Goal: Information Seeking & Learning: Learn about a topic

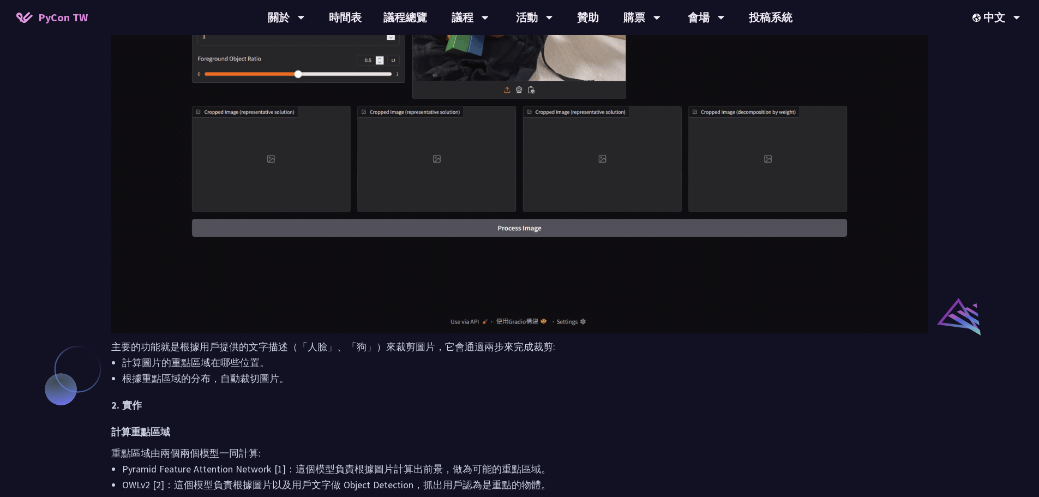
scroll to position [600, 0]
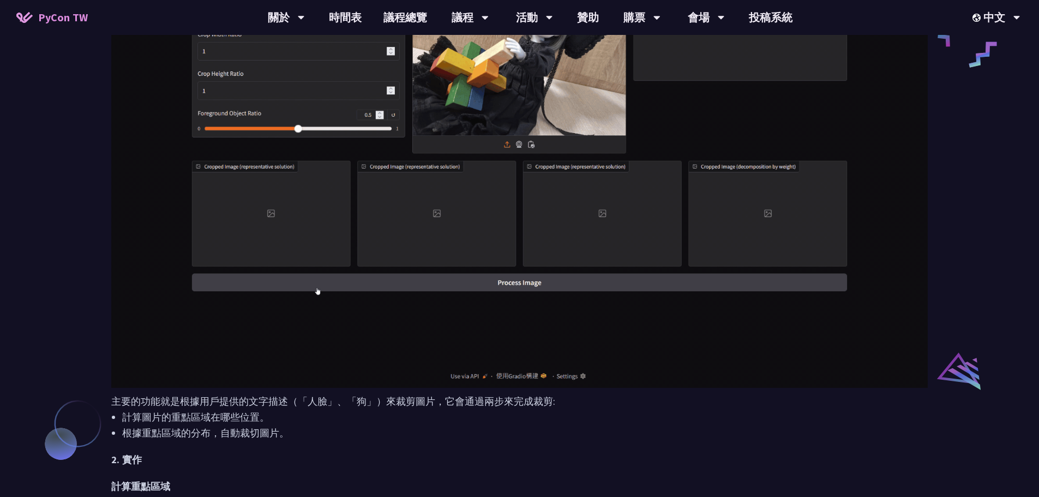
click at [535, 454] on h2 "2. 實作" at bounding box center [519, 460] width 817 height 16
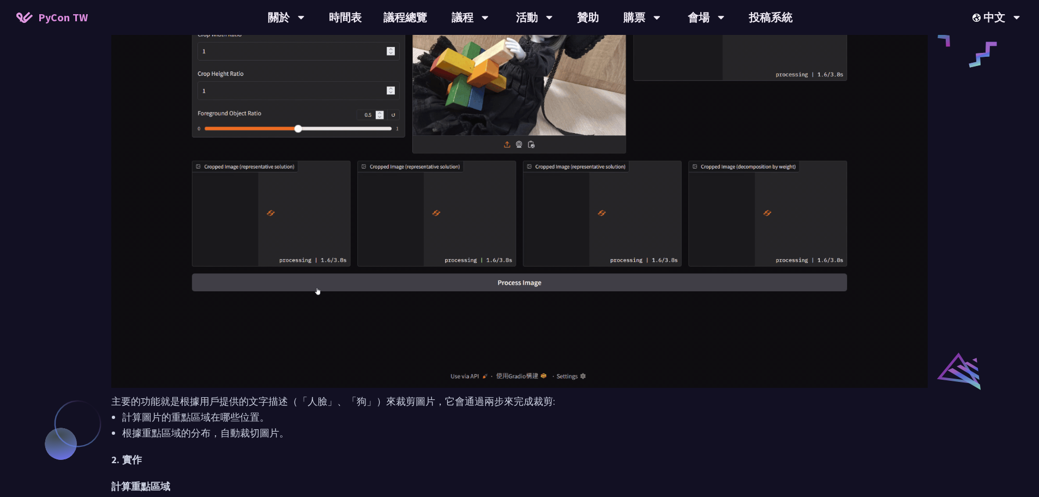
click at [954, 250] on div "Text-Driven Image Cropping with Deep Learning and Genetic [PERSON_NAME] I am Ma…" at bounding box center [519, 303] width 1039 height 1806
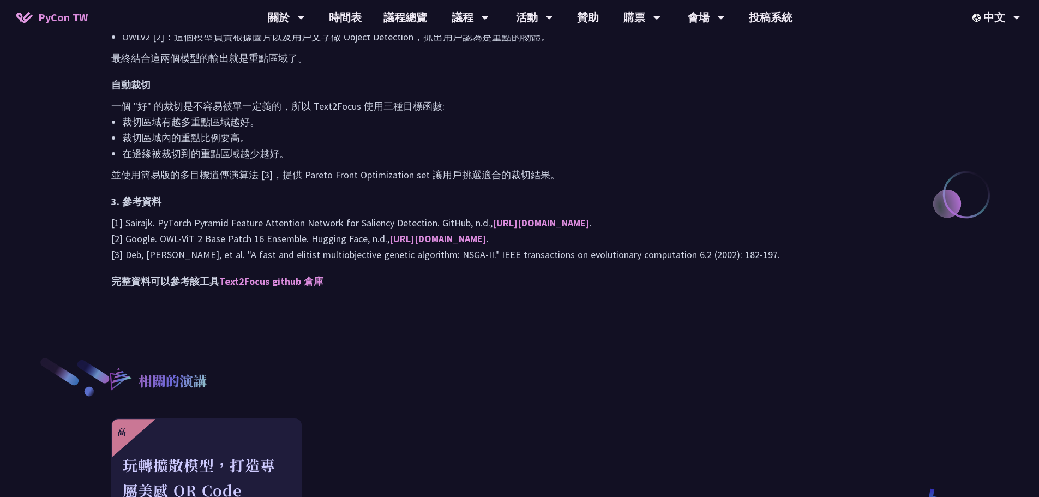
scroll to position [1200, 0]
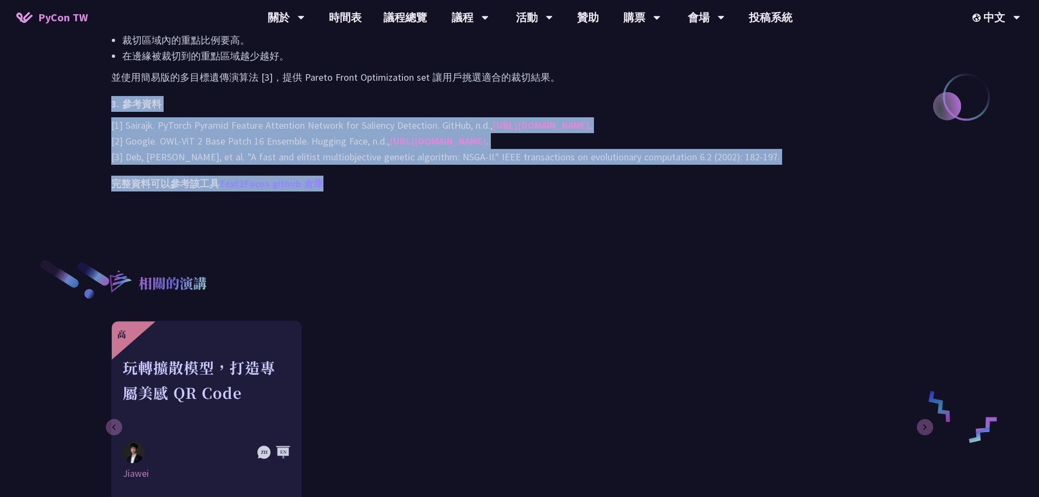
drag, startPoint x: 104, startPoint y: 99, endPoint x: 323, endPoint y: 187, distance: 235.6
copy div "3. 參考資料 [1] Sairajk. PyTorch Pyramid Feature Attention Network for Saliency Det…"
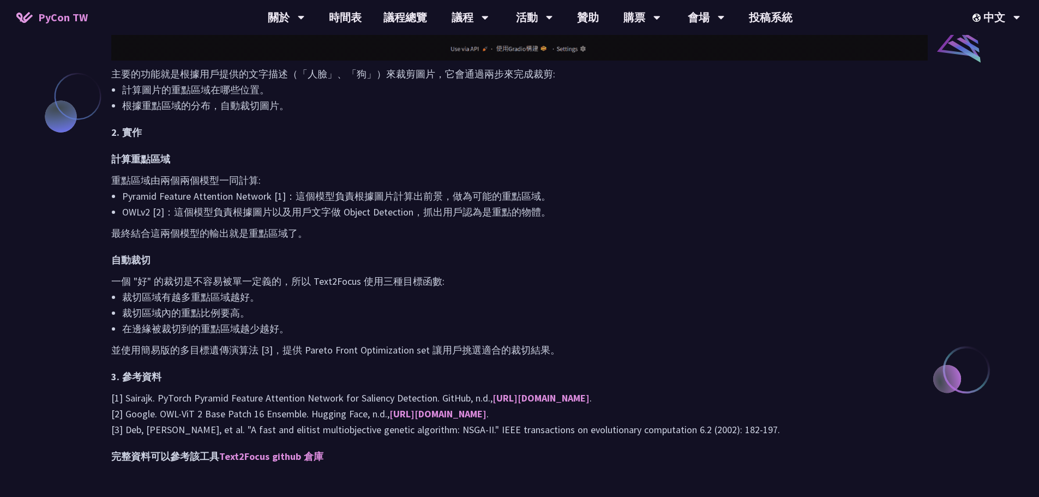
scroll to position [818, 0]
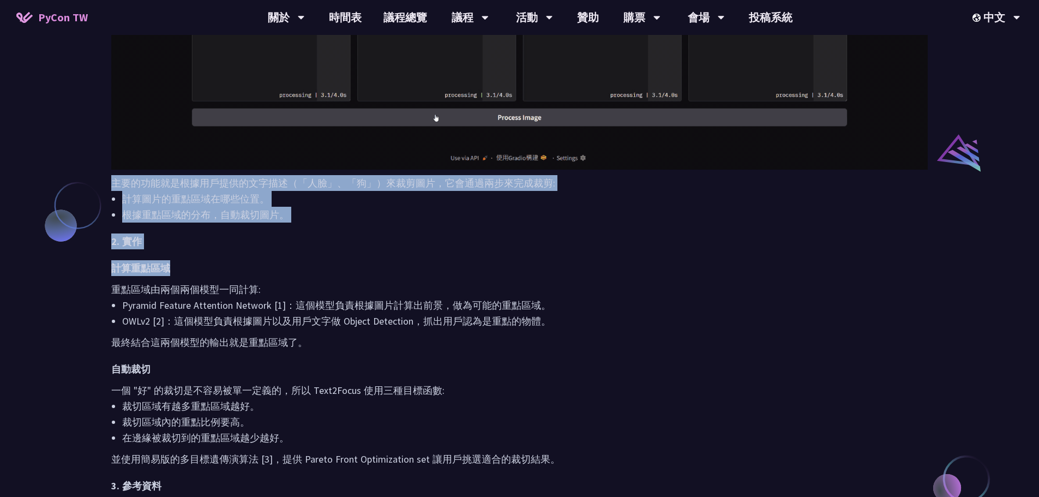
drag, startPoint x: 110, startPoint y: 178, endPoint x: 187, endPoint y: 252, distance: 106.1
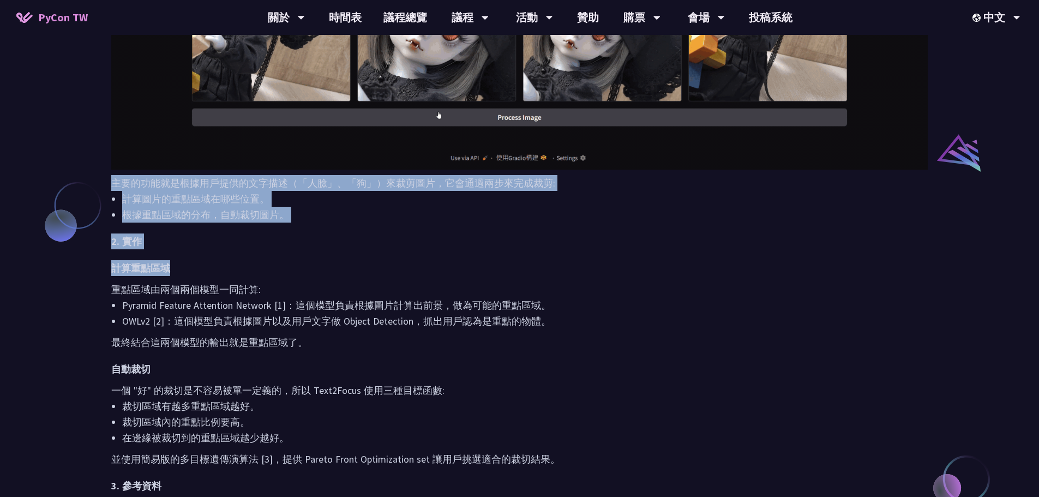
click at [187, 252] on div "摘要 分享我個人的 side project "Text2Focus"，一個能根據文字描述，自動裁剪圖片中關鍵區域的工具。它使用 Saliency Detec…" at bounding box center [519, 89] width 839 height 1024
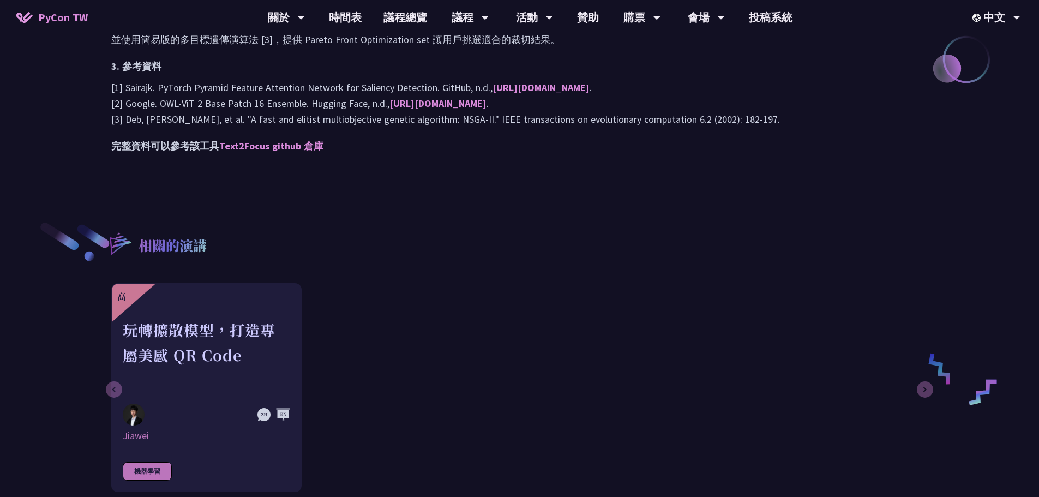
scroll to position [1224, 0]
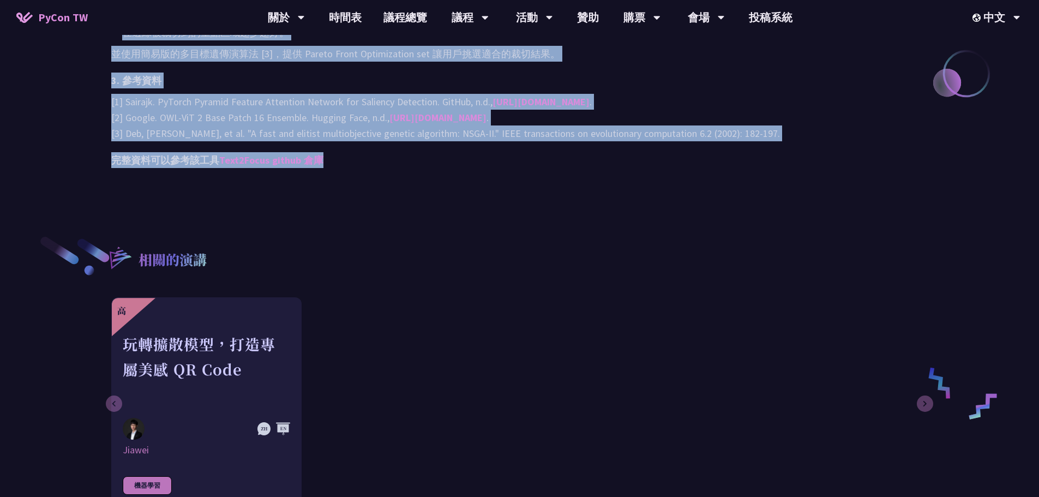
copy div "主要的功能就是根據用戶提供的文字描述（「人臉」、「狗」）來裁剪圖片，它會通過兩步來完成裁剪: 計算圖片的重點區域在哪些位置。 根據重點區域的分布，自動裁切圖片…"
click at [674, 378] on div "高 玩轉擴散模型，打造專屬美感 QR Code Jiawei 機器學習" at bounding box center [518, 401] width 814 height 209
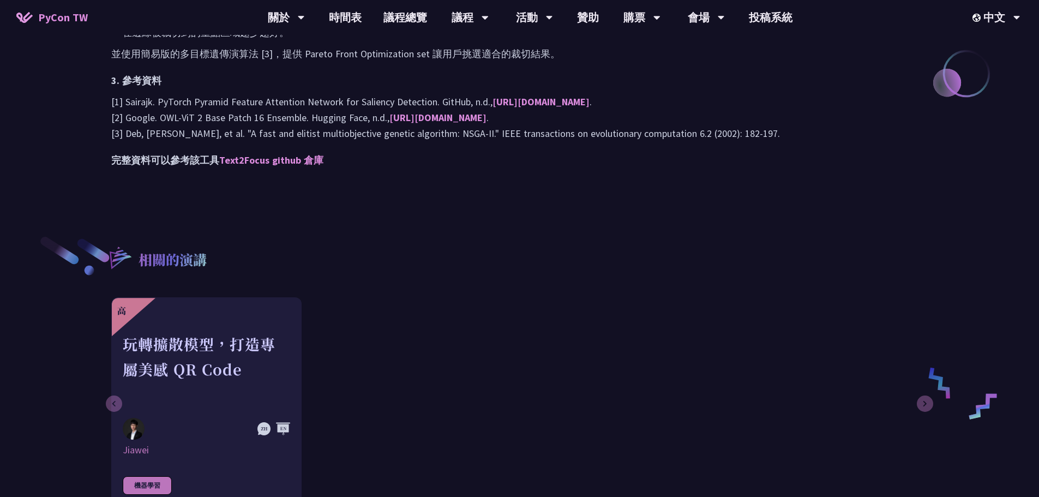
click at [627, 295] on div "相關的演講 高 玩轉擴散模型，打造專屬美感 QR Code Jiawei 機器學習" at bounding box center [519, 345] width 839 height 256
click at [546, 241] on div "相關的演講 高 玩轉擴散模型，打造專屬美感 QR Code Jiawei 機器學習" at bounding box center [519, 345] width 839 height 256
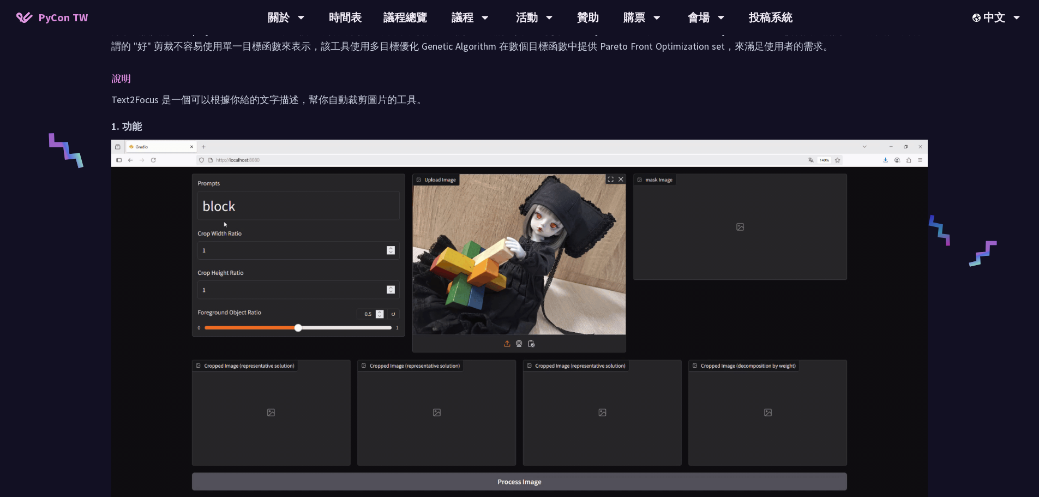
scroll to position [133, 0]
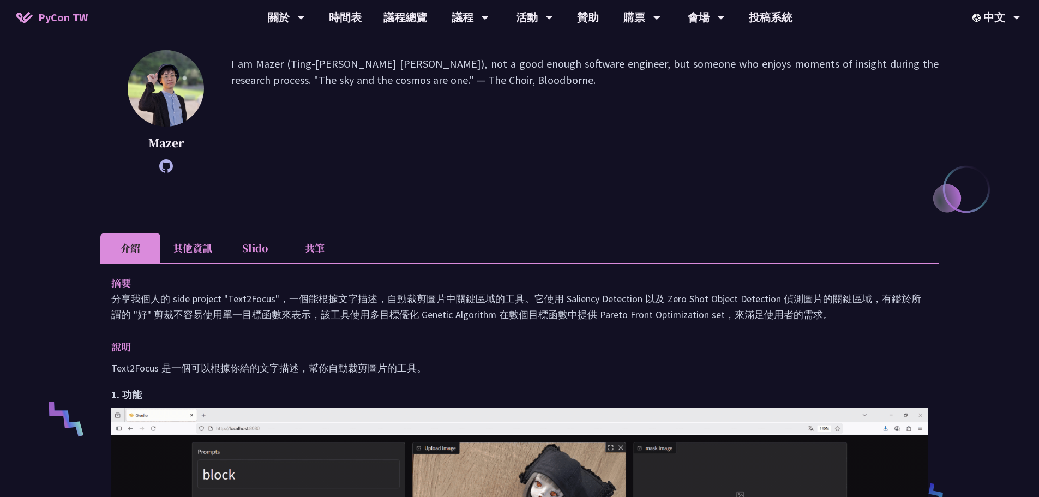
click at [195, 248] on li "其他資訊" at bounding box center [192, 248] width 64 height 30
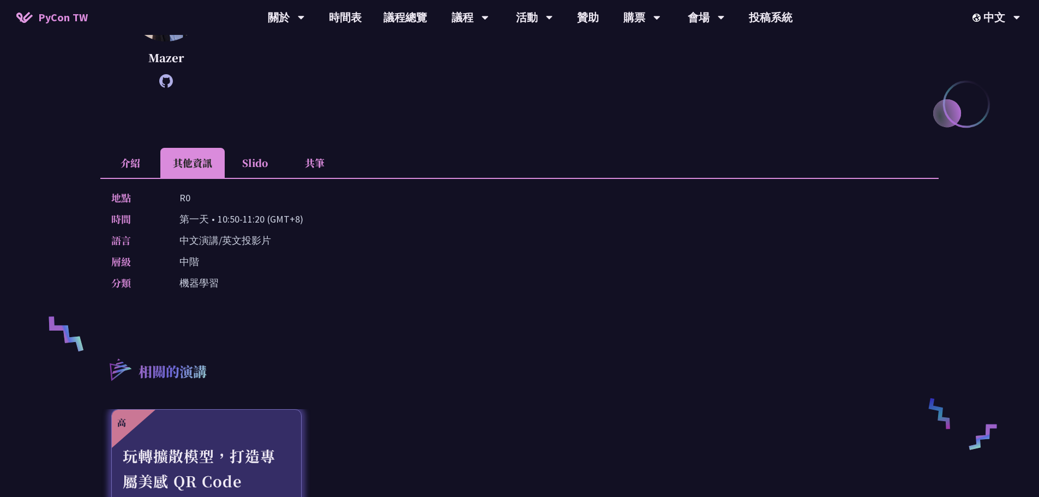
scroll to position [187, 0]
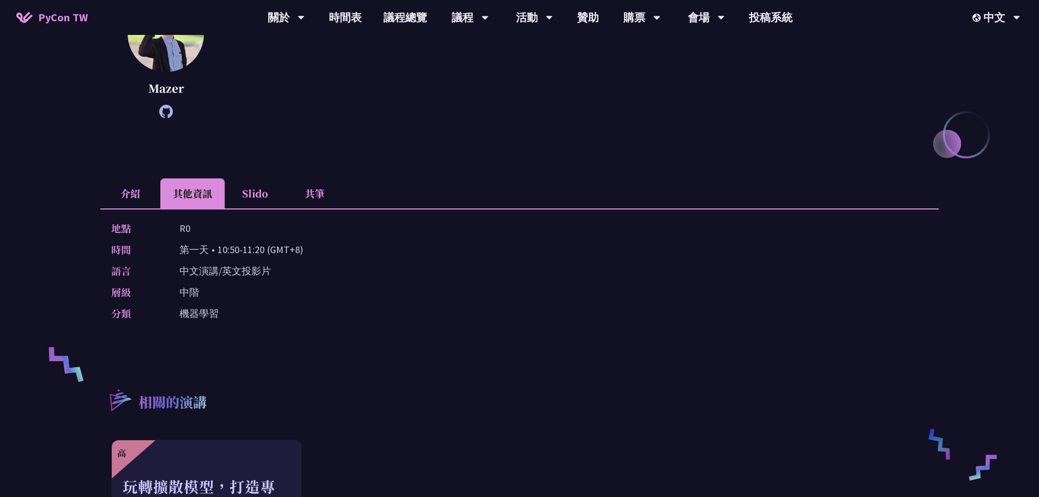
click at [242, 272] on p "中文演講/英文投影片" at bounding box center [225, 271] width 92 height 16
click at [258, 195] on li "Slido" at bounding box center [255, 193] width 60 height 30
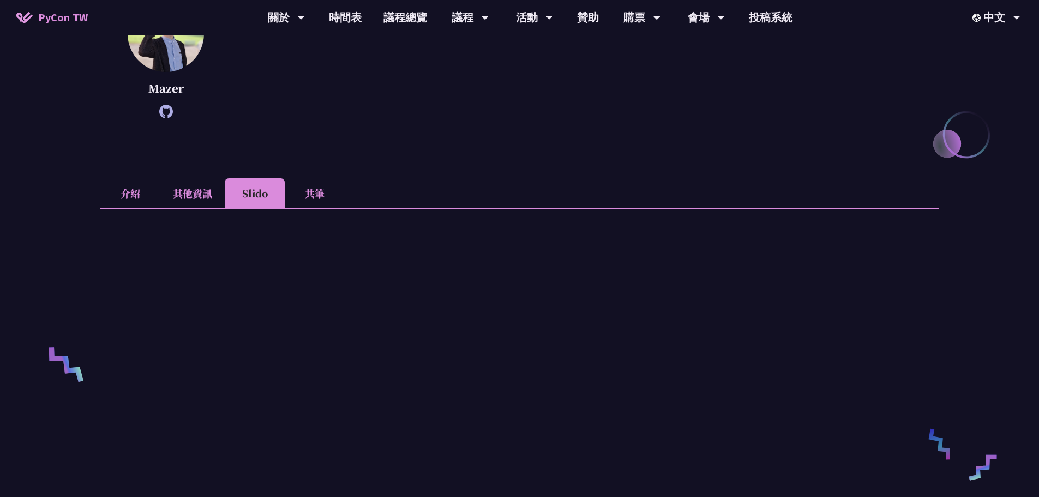
click at [325, 188] on li "共筆" at bounding box center [315, 193] width 60 height 30
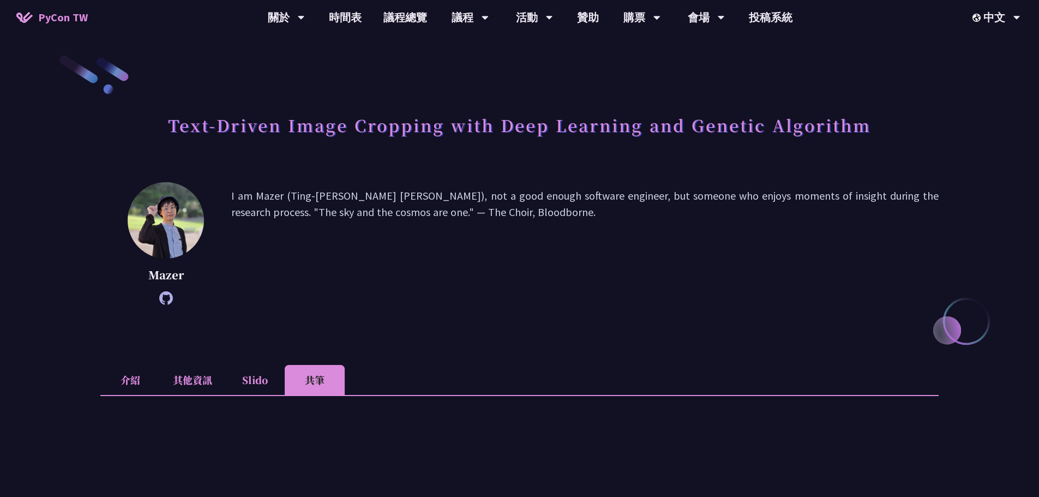
scroll to position [0, 0]
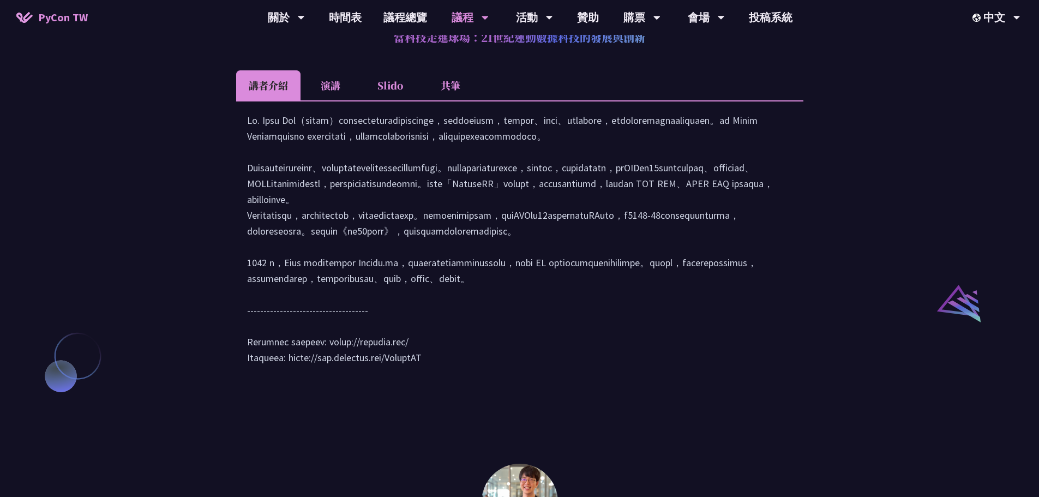
scroll to position [989, 0]
click at [340, 100] on li "演講" at bounding box center [331, 86] width 60 height 30
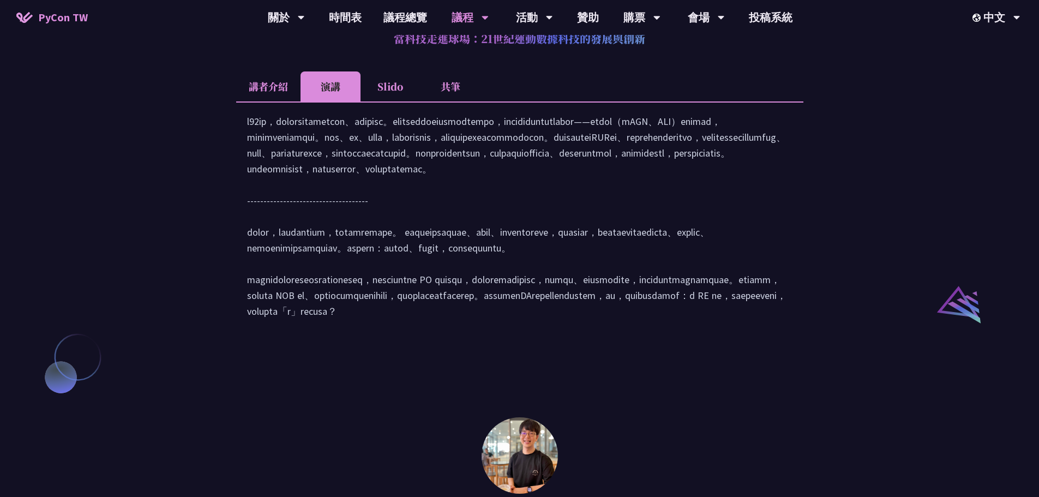
click at [393, 101] on li "Slido" at bounding box center [391, 86] width 60 height 30
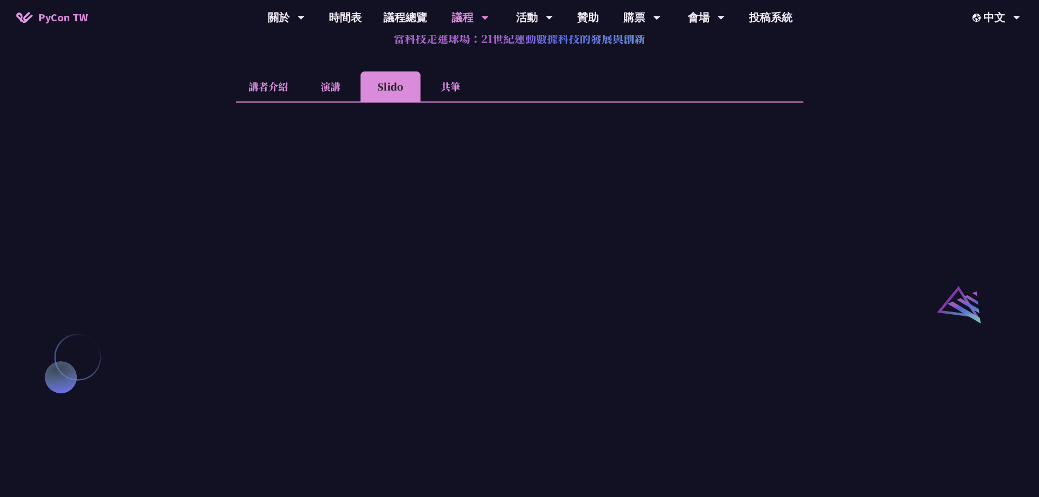
click at [446, 100] on li "共筆" at bounding box center [451, 86] width 60 height 30
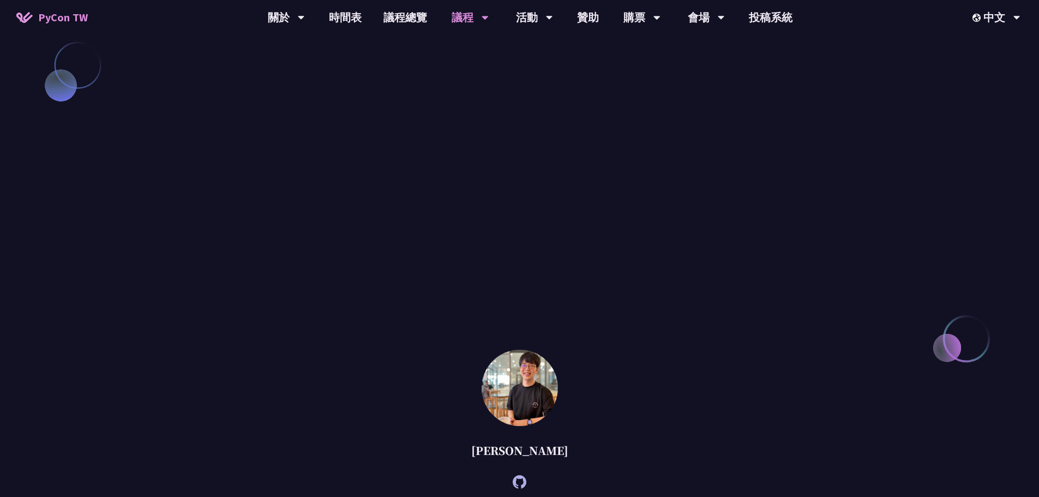
scroll to position [1309, 0]
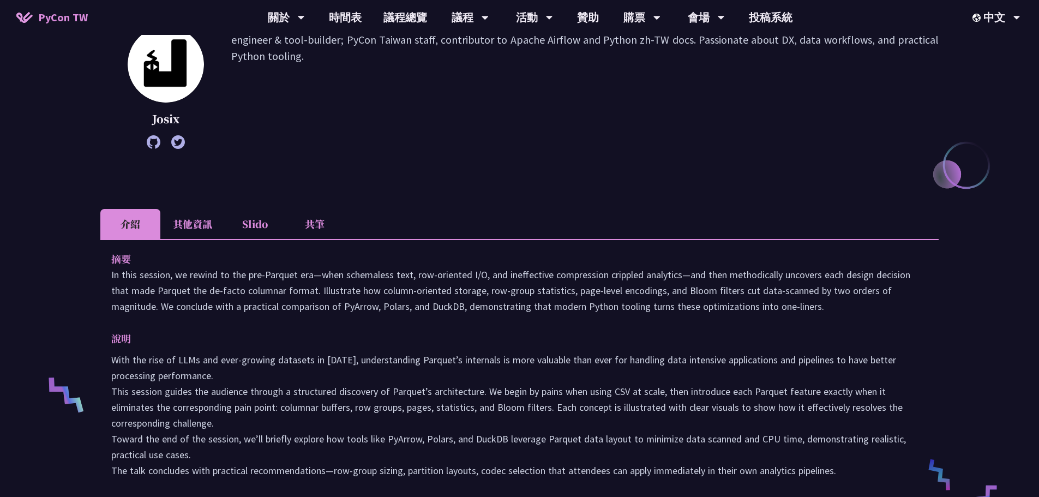
scroll to position [155, 0]
click at [314, 222] on li "共筆" at bounding box center [315, 225] width 60 height 30
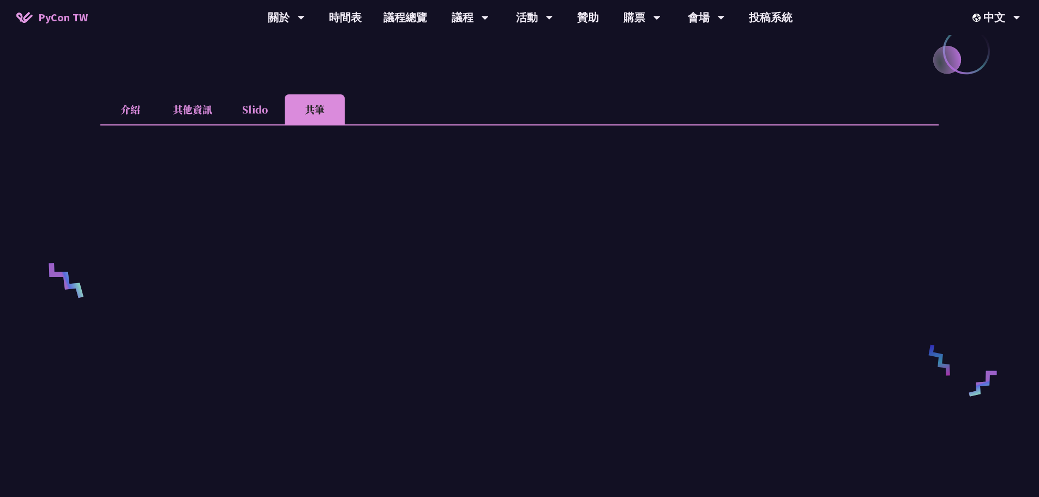
scroll to position [265, 0]
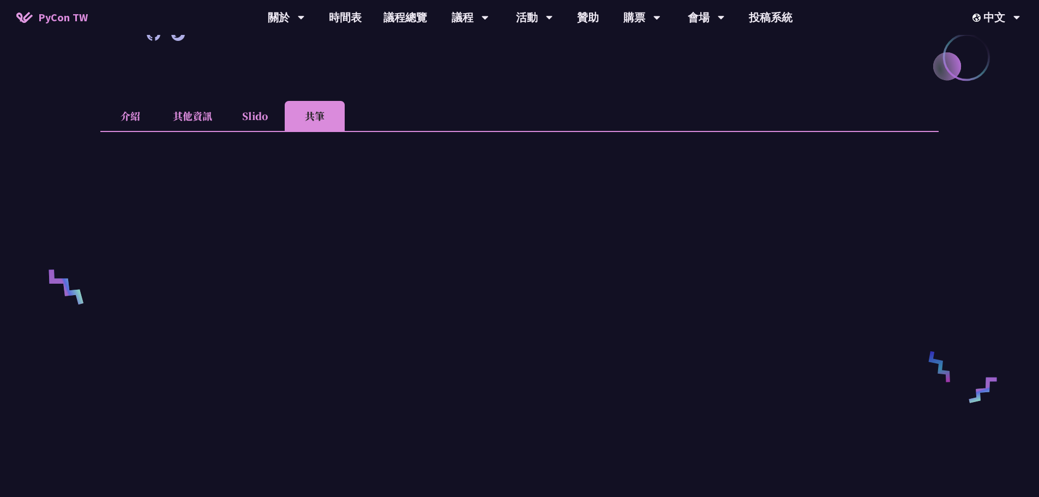
click at [138, 114] on li "介紹" at bounding box center [130, 116] width 60 height 30
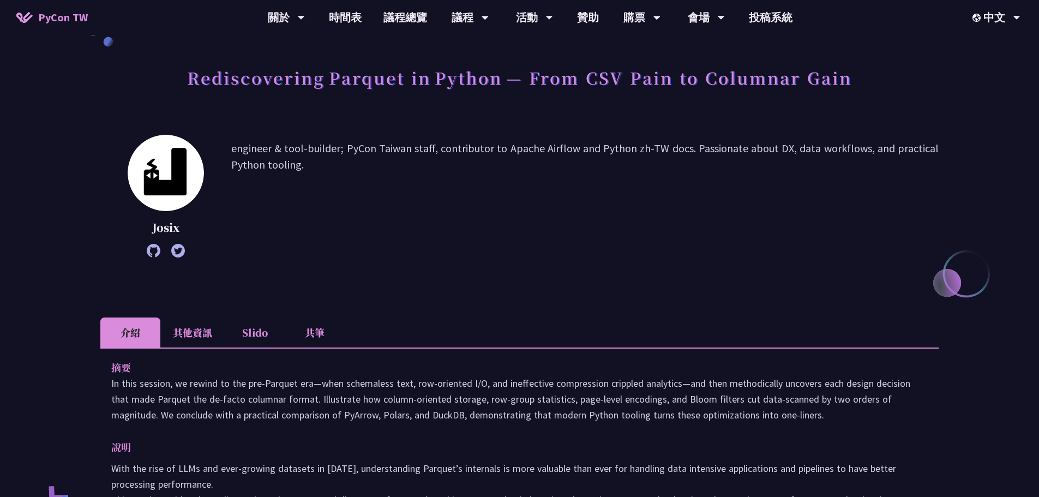
scroll to position [46, 0]
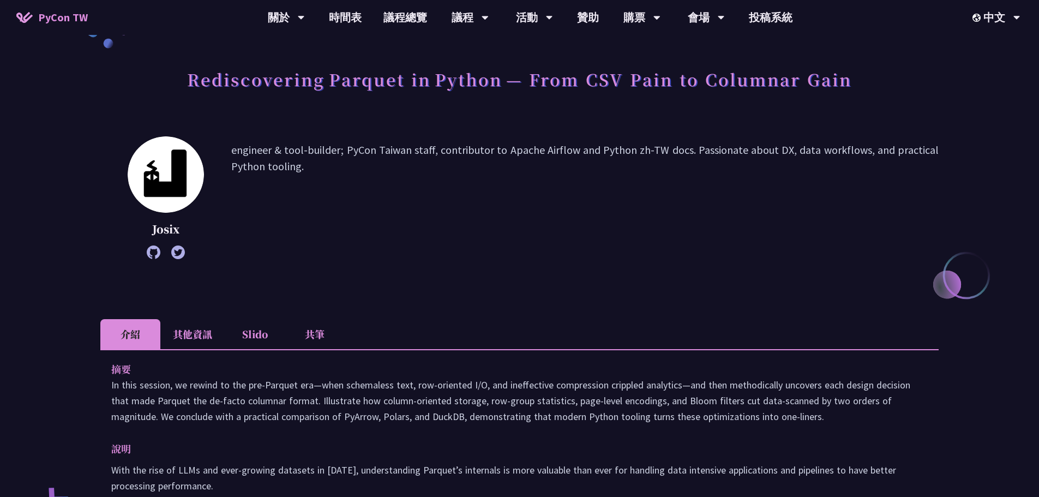
click at [321, 334] on li "共筆" at bounding box center [315, 334] width 60 height 30
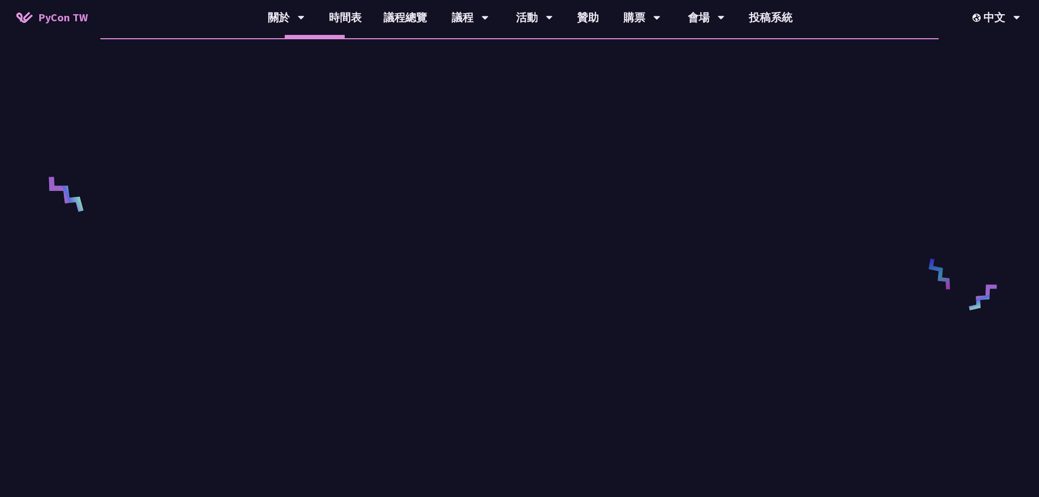
scroll to position [382, 0]
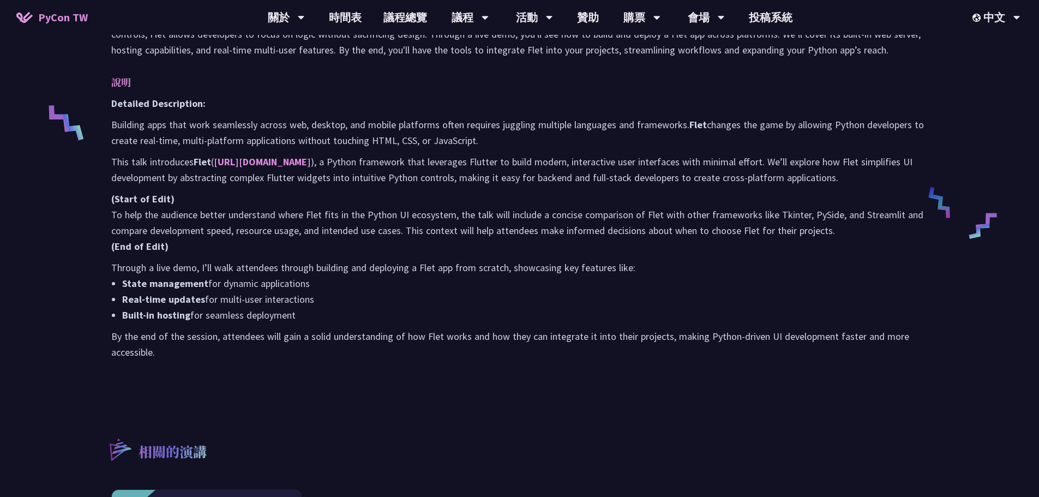
scroll to position [273, 0]
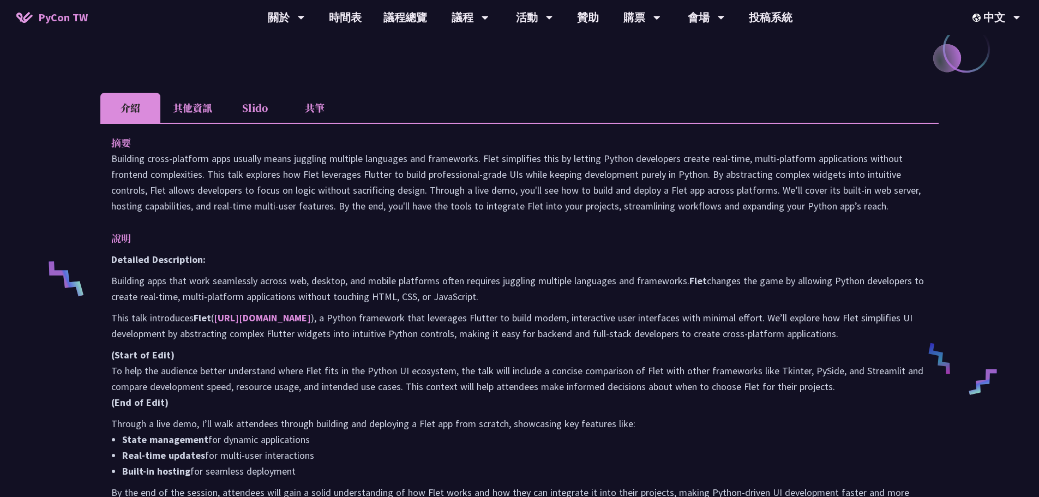
click at [192, 105] on li "其他資訊" at bounding box center [192, 108] width 64 height 30
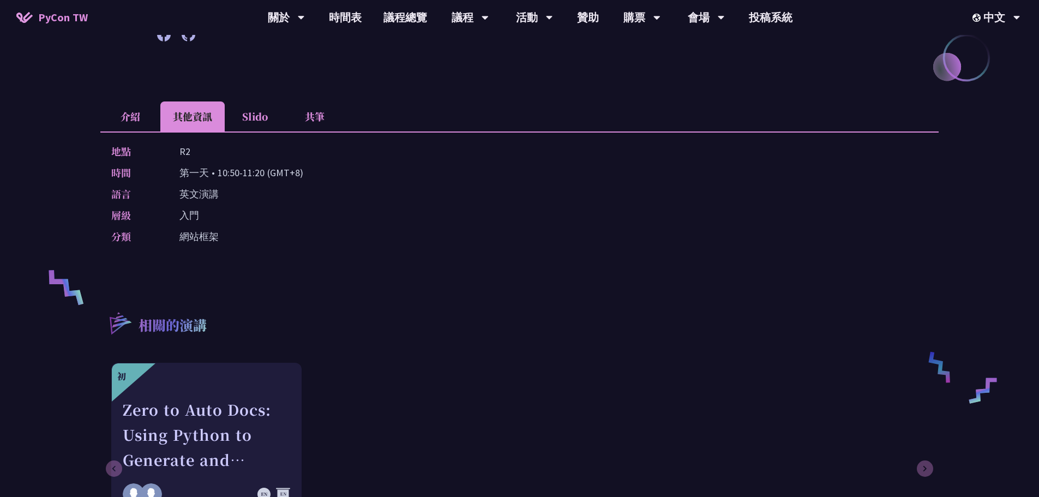
scroll to position [218, 0]
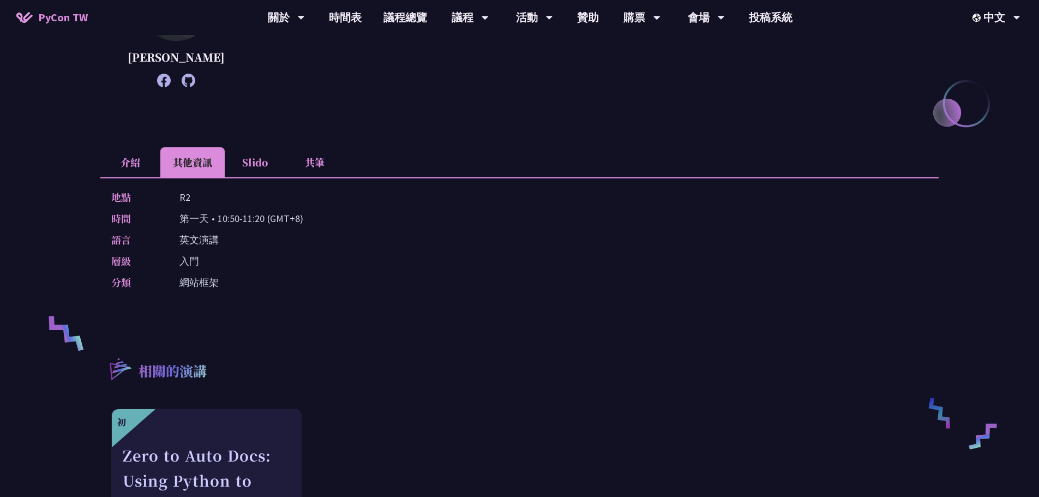
click at [252, 164] on li "Slido" at bounding box center [255, 162] width 60 height 30
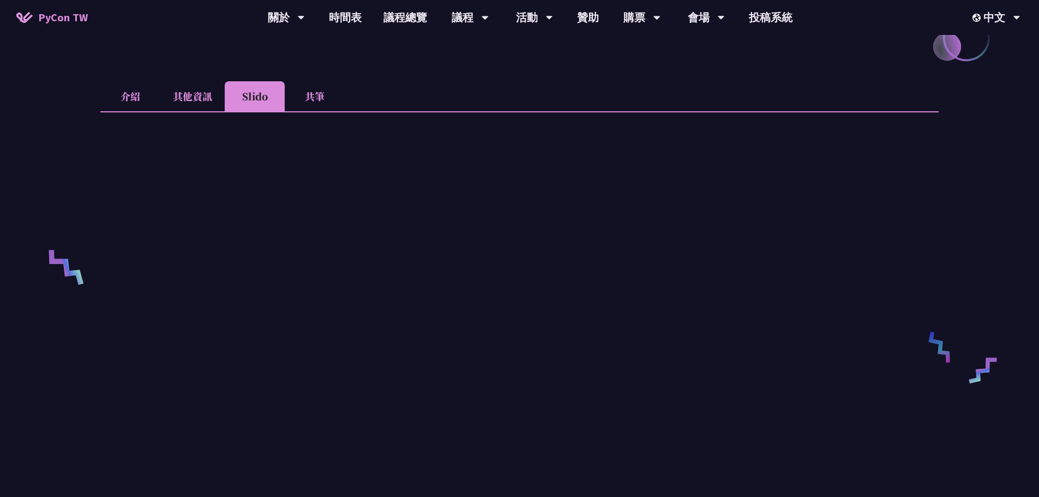
scroll to position [273, 0]
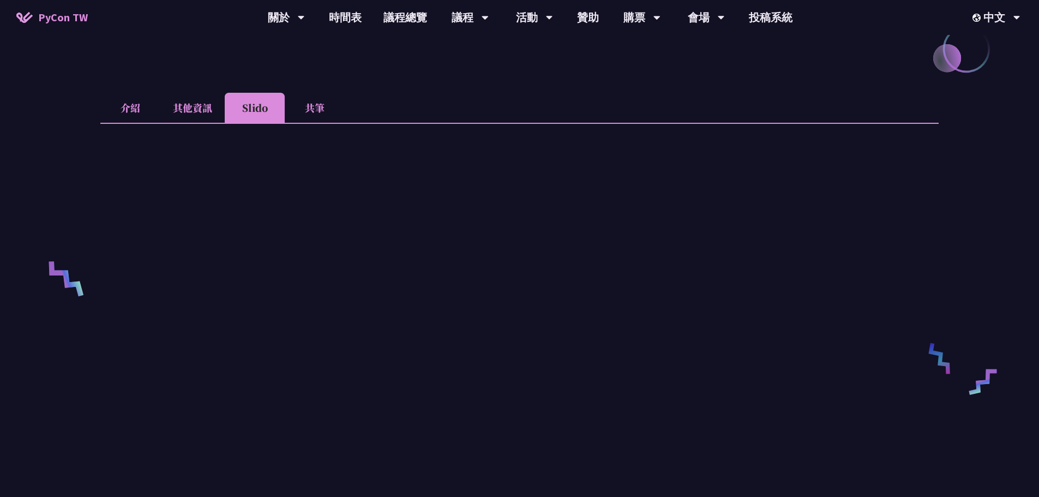
click at [324, 111] on li "共筆" at bounding box center [315, 108] width 60 height 30
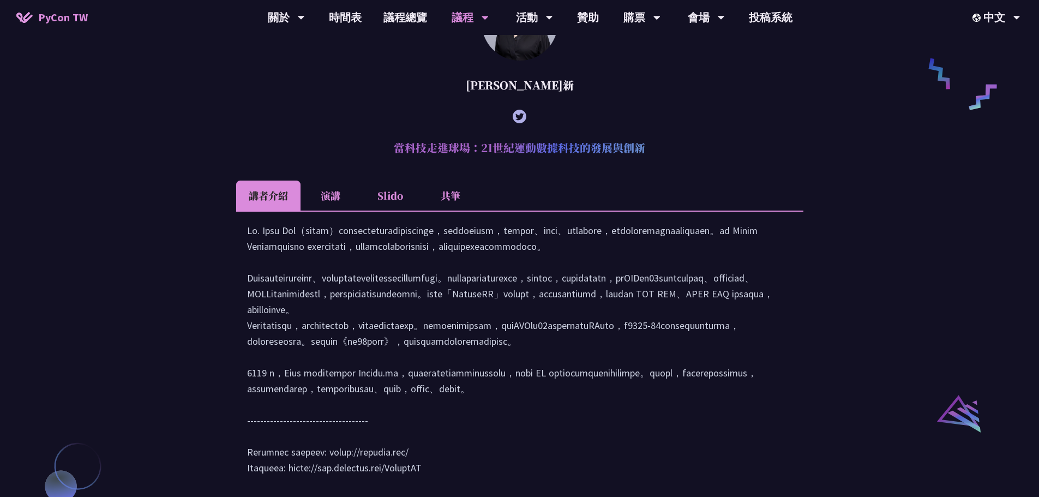
click at [448, 211] on li "共筆" at bounding box center [451, 196] width 60 height 30
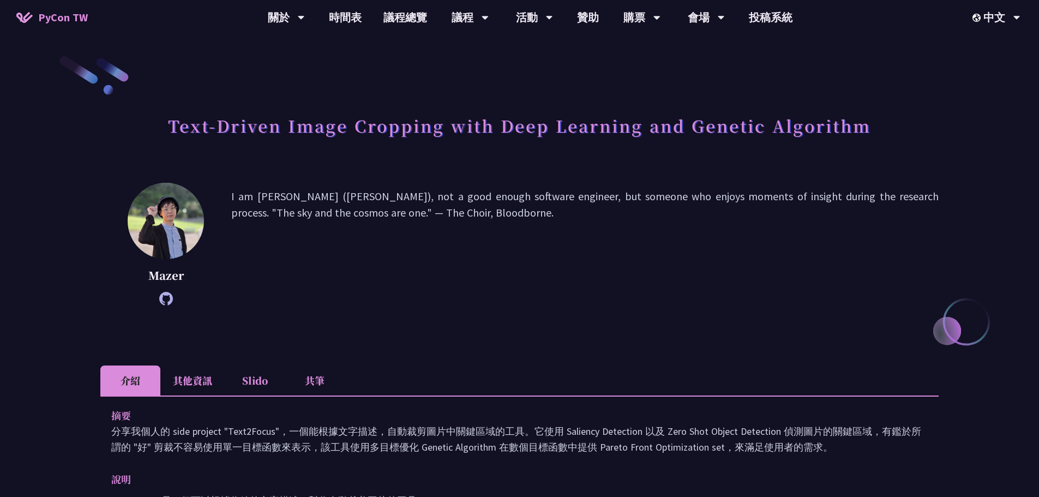
click at [312, 382] on li "共筆" at bounding box center [315, 381] width 60 height 30
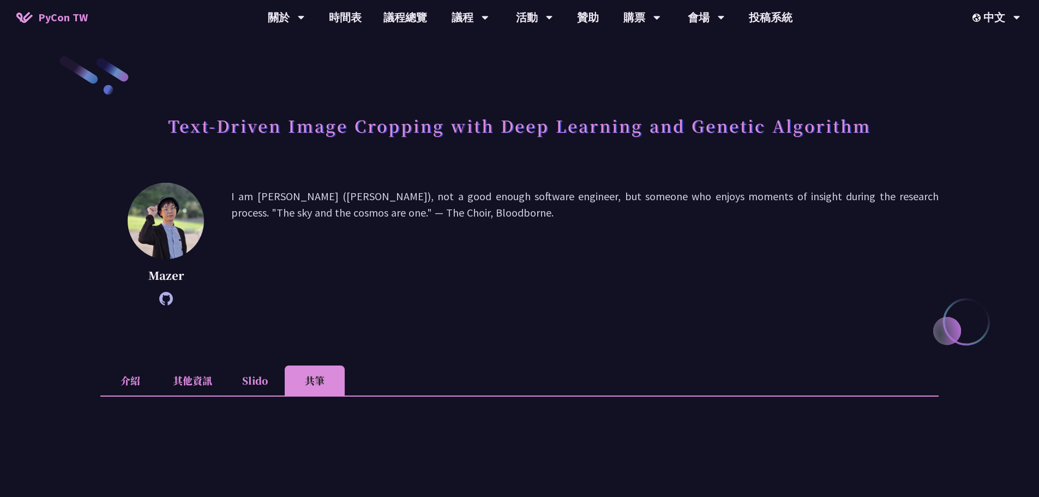
scroll to position [273, 0]
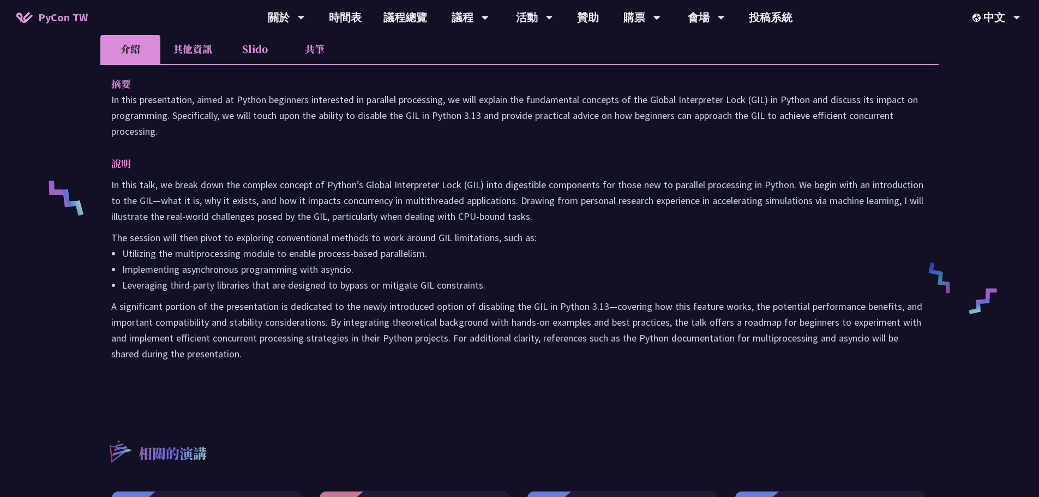
scroll to position [327, 0]
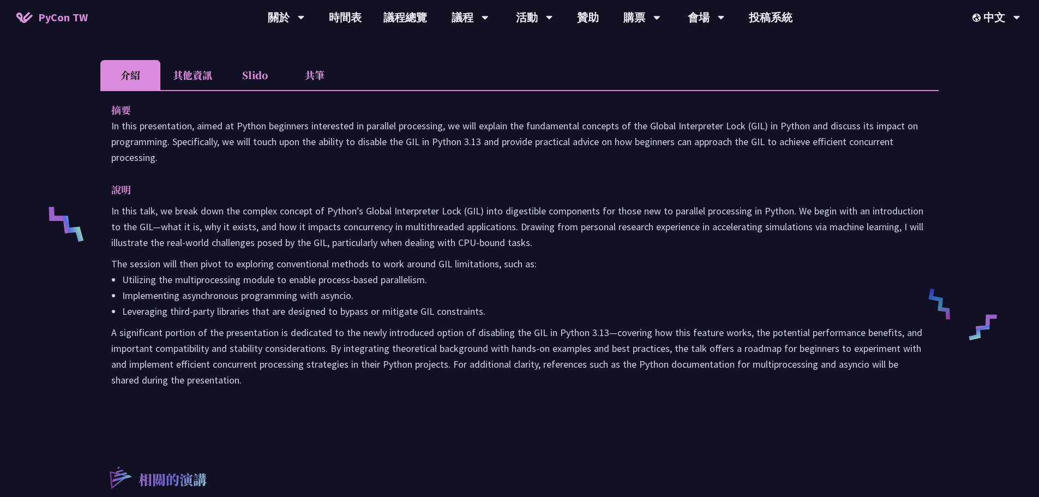
click at [204, 74] on li "其他資訊" at bounding box center [192, 75] width 64 height 30
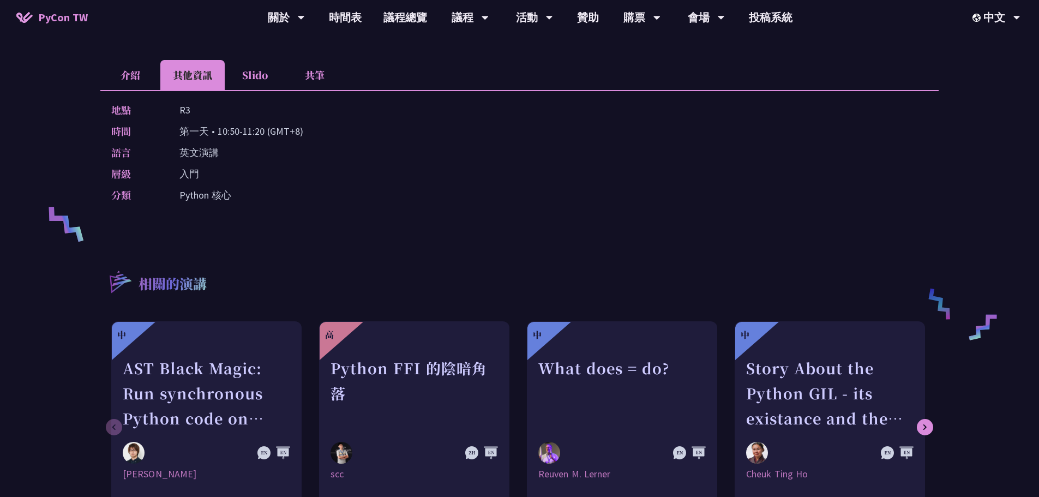
click at [256, 75] on li "Slido" at bounding box center [255, 75] width 60 height 30
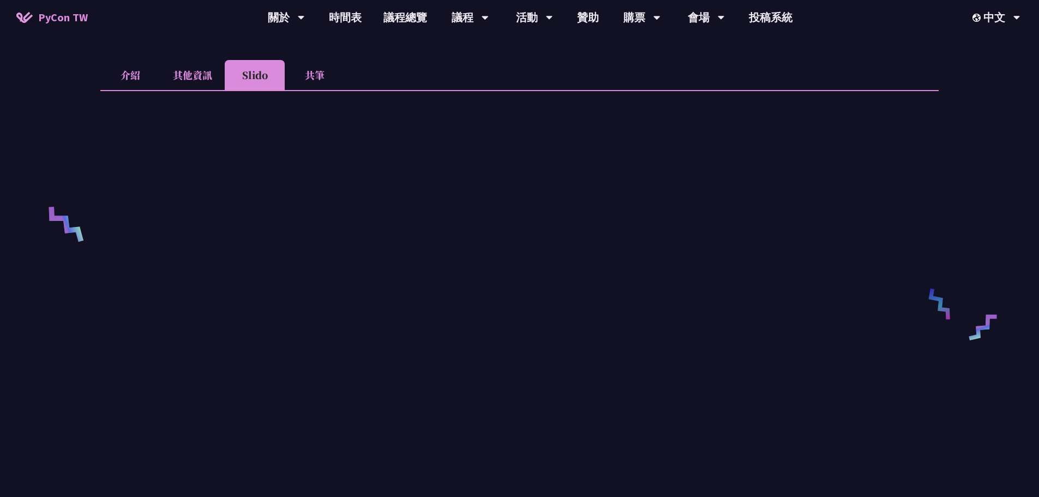
click at [316, 77] on li "共筆" at bounding box center [315, 75] width 60 height 30
